Goal: Ask a question: Seek information or help from site administrators or community

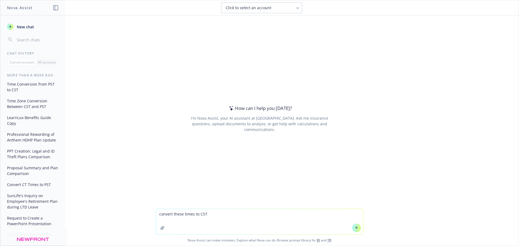
type textarea "convert these times to CST [DATE] 10-10:30 am PST [DATE] 10-12 PST"
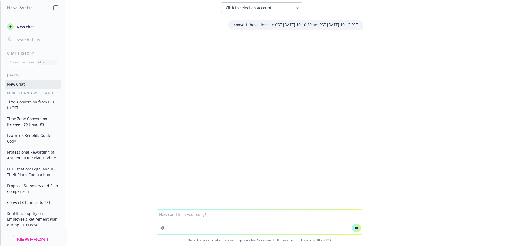
click at [219, 219] on textarea at bounding box center [259, 222] width 207 height 25
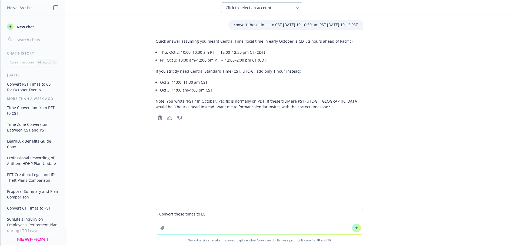
type textarea "Convert these times to EST"
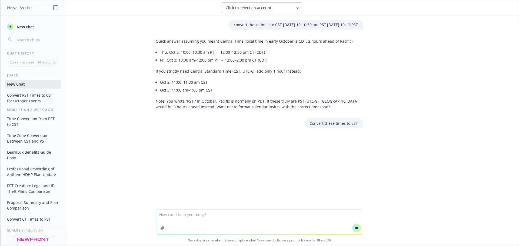
click at [219, 219] on textarea at bounding box center [259, 222] width 207 height 25
click at [227, 217] on textarea at bounding box center [259, 222] width 207 height 25
click at [230, 223] on textarea at bounding box center [259, 222] width 207 height 25
paste textarea "[DATE] 10-10:30 am PST [DATE] 10-12 PST"
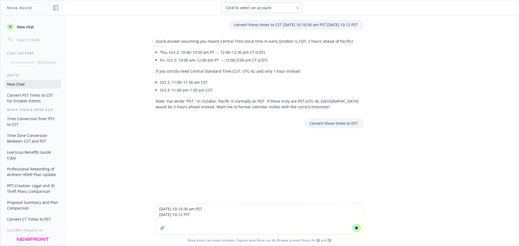
type textarea "[DATE] 10-10:30 am PST [DATE] 10-12 PST"
click at [280, 212] on textarea "[DATE] 10-10:30 am PST [DATE] 10-12 PST" at bounding box center [259, 219] width 207 height 31
click at [283, 221] on textarea "[DATE] 10-10:30 am PST [DATE] 10-12 PST" at bounding box center [259, 219] width 207 height 31
